Goal: Transaction & Acquisition: Purchase product/service

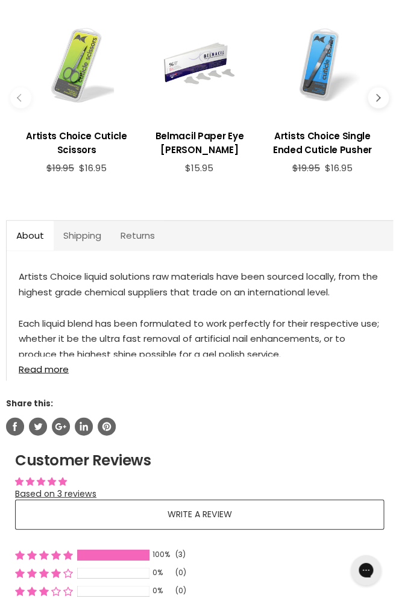
scroll to position [900, 0]
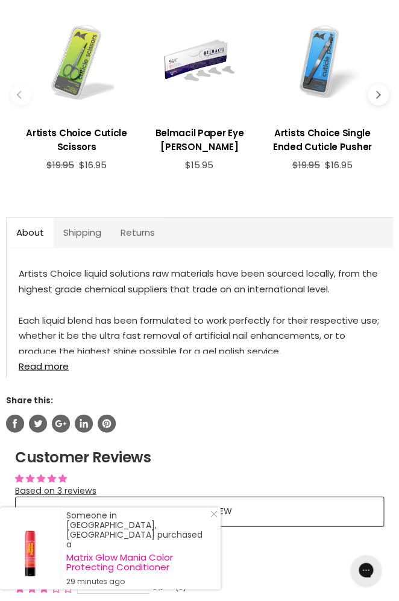
click at [46, 365] on link "Read more" at bounding box center [200, 361] width 362 height 17
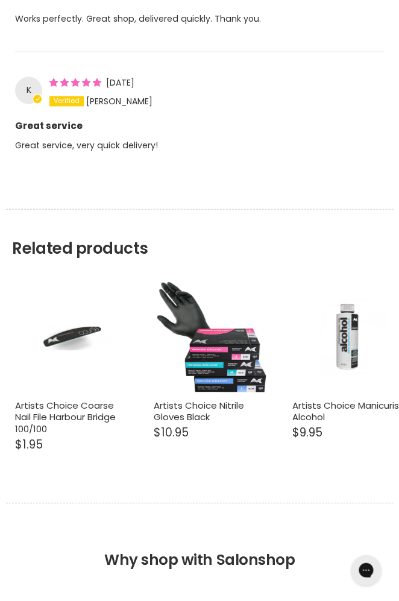
scroll to position [1792, 0]
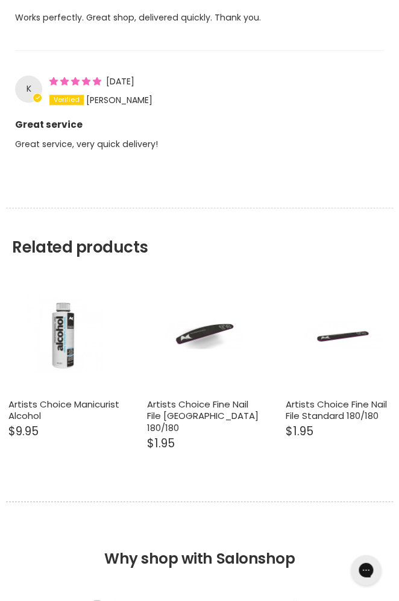
click at [47, 411] on link "Artists Choice Manicurist Alcohol" at bounding box center [63, 409] width 111 height 25
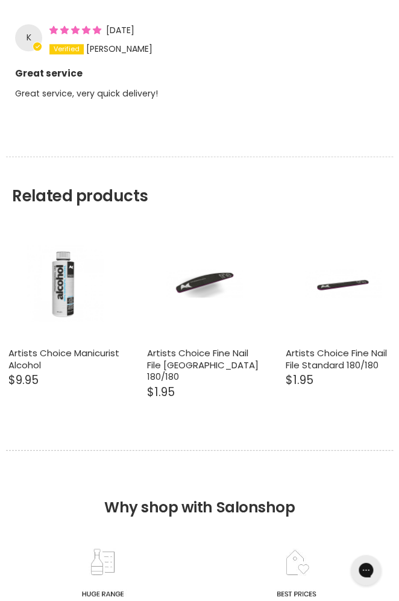
scroll to position [1741, 0]
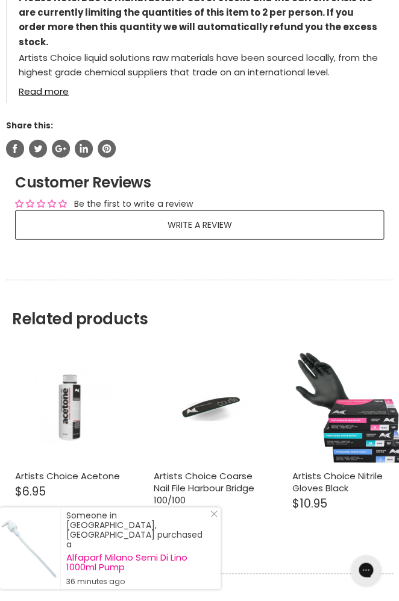
scroll to position [1162, 0]
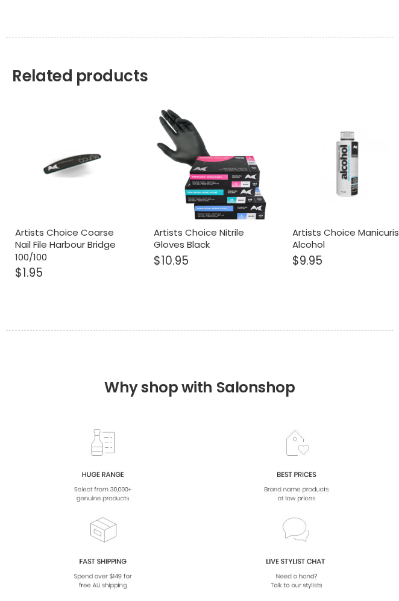
scroll to position [1741, 0]
